Goal: Information Seeking & Learning: Check status

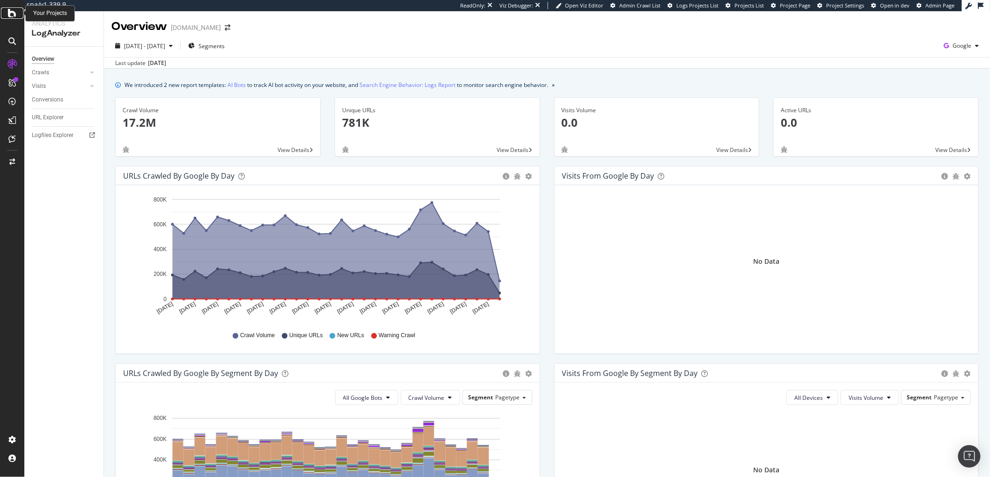
click at [8, 15] on icon at bounding box center [12, 12] width 8 height 11
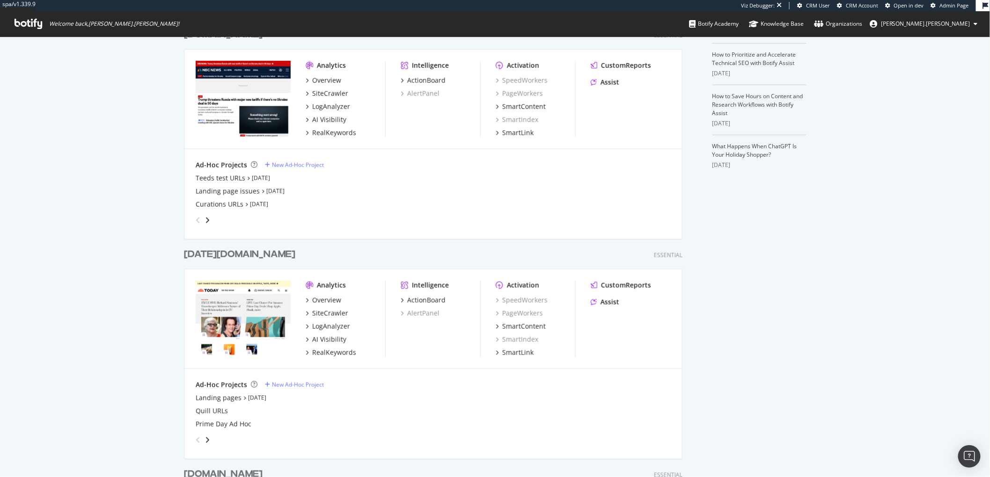
scroll to position [393, 0]
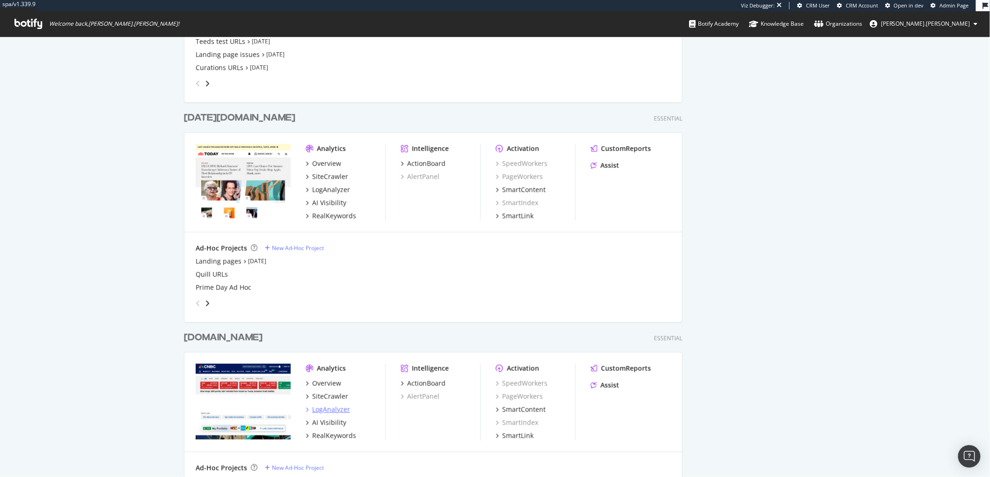
click at [316, 411] on div "LogAnalyzer" at bounding box center [331, 409] width 38 height 9
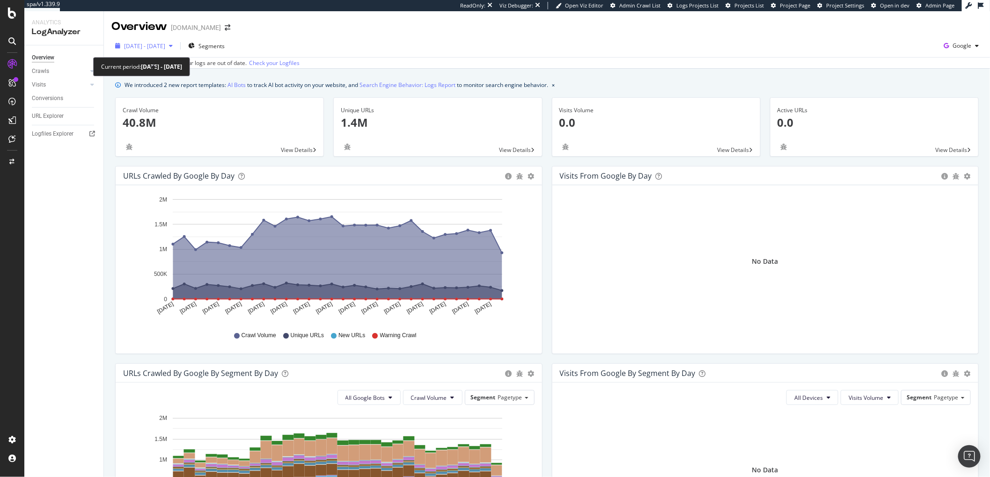
click at [160, 46] on span "[DATE] - [DATE]" at bounding box center [144, 46] width 41 height 8
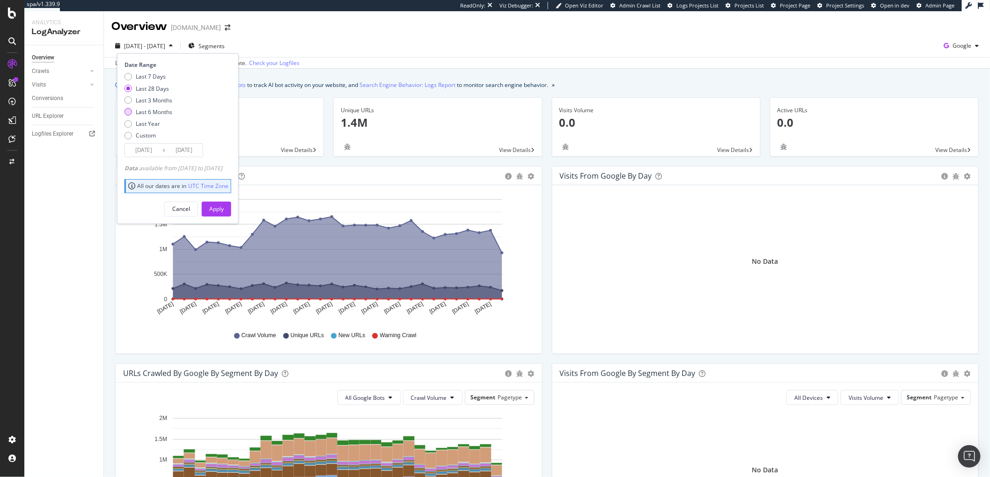
click at [158, 113] on div "Last 6 Months" at bounding box center [154, 112] width 36 height 8
type input "[DATE]"
click at [224, 207] on div "Apply" at bounding box center [216, 209] width 15 height 8
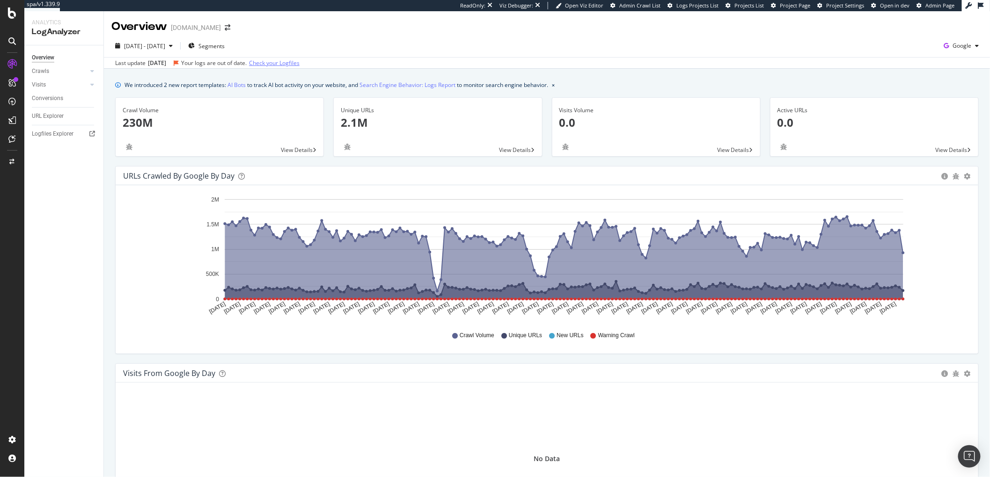
click at [299, 63] on link "Check your Logfiles" at bounding box center [274, 63] width 51 height 8
